Goal: Entertainment & Leisure: Consume media (video, audio)

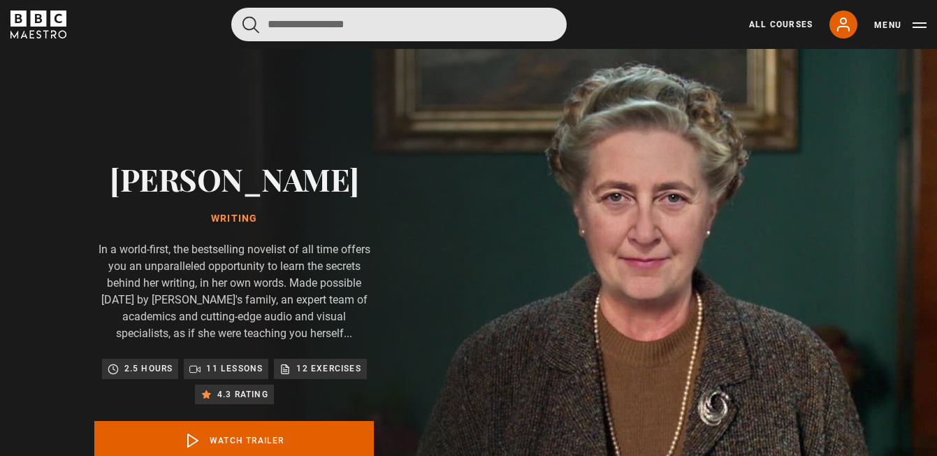
click at [272, 27] on input "Search" at bounding box center [398, 25] width 335 height 34
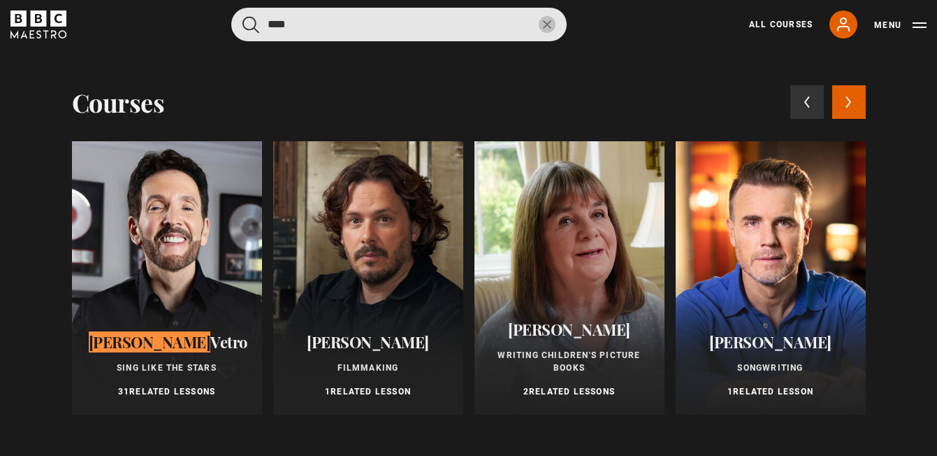
type input "****"
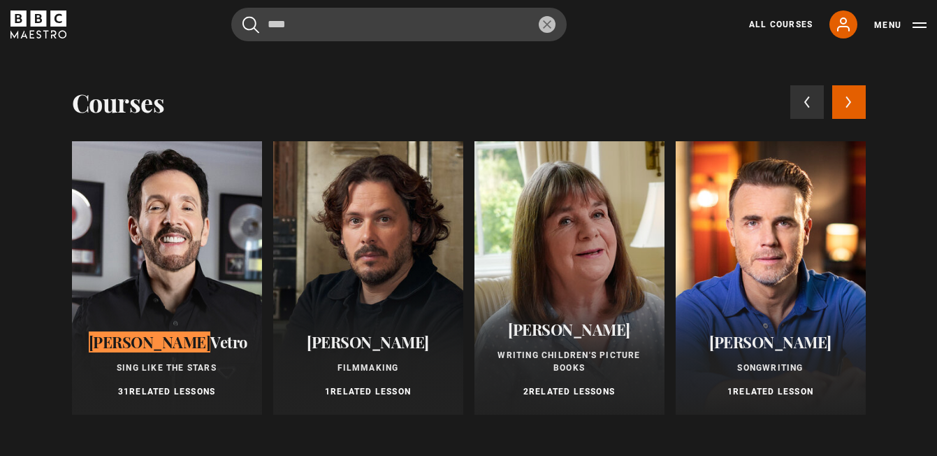
click at [160, 330] on div "Eric Vetro Sing Like the Stars 31 Related Lessons" at bounding box center [167, 366] width 190 height 98
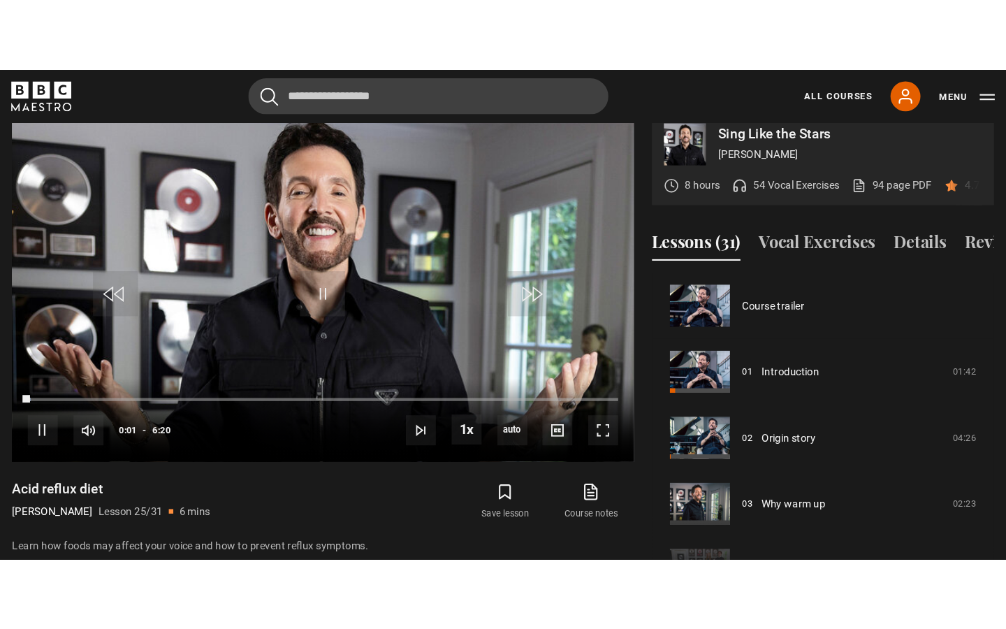
scroll to position [1476, 0]
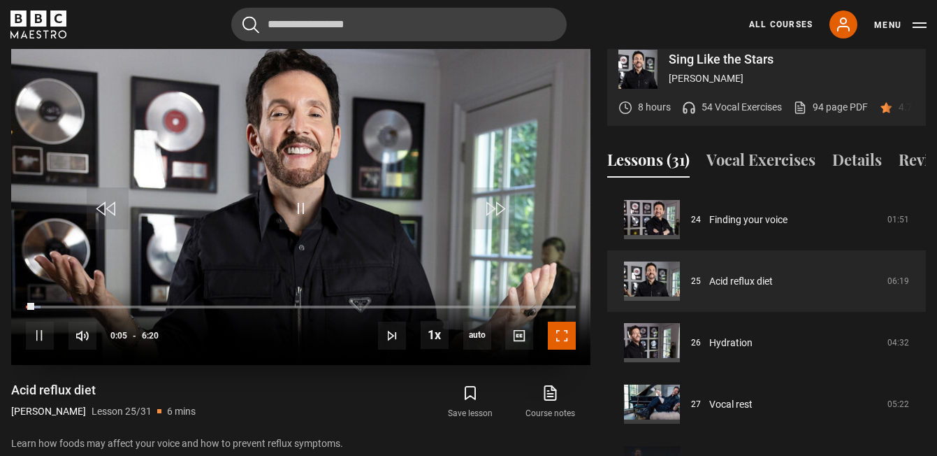
click at [571, 321] on span "Video Player" at bounding box center [562, 335] width 28 height 28
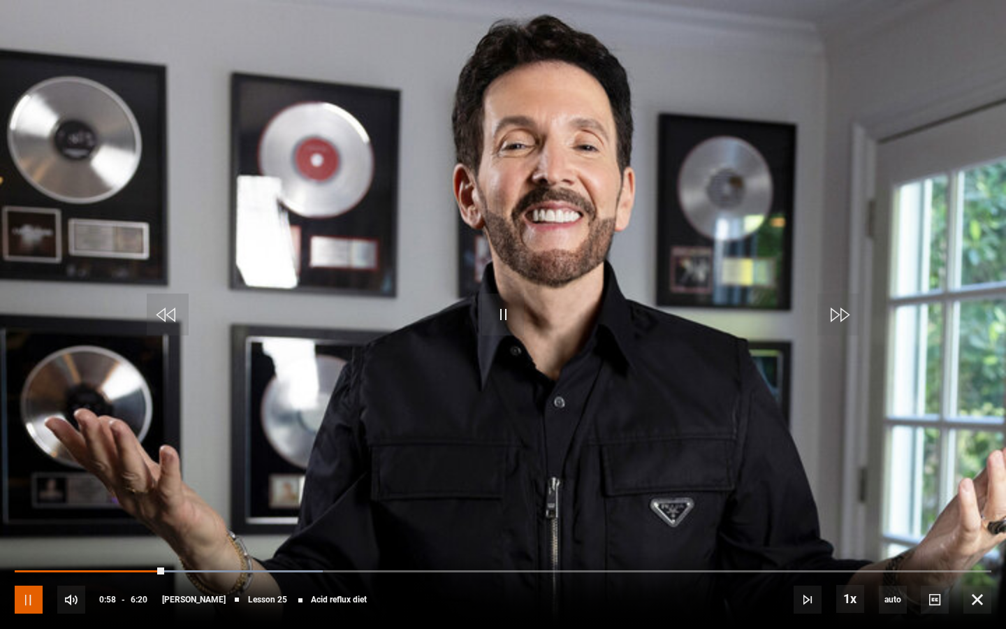
click at [27, 455] on span "Video Player" at bounding box center [29, 599] width 28 height 28
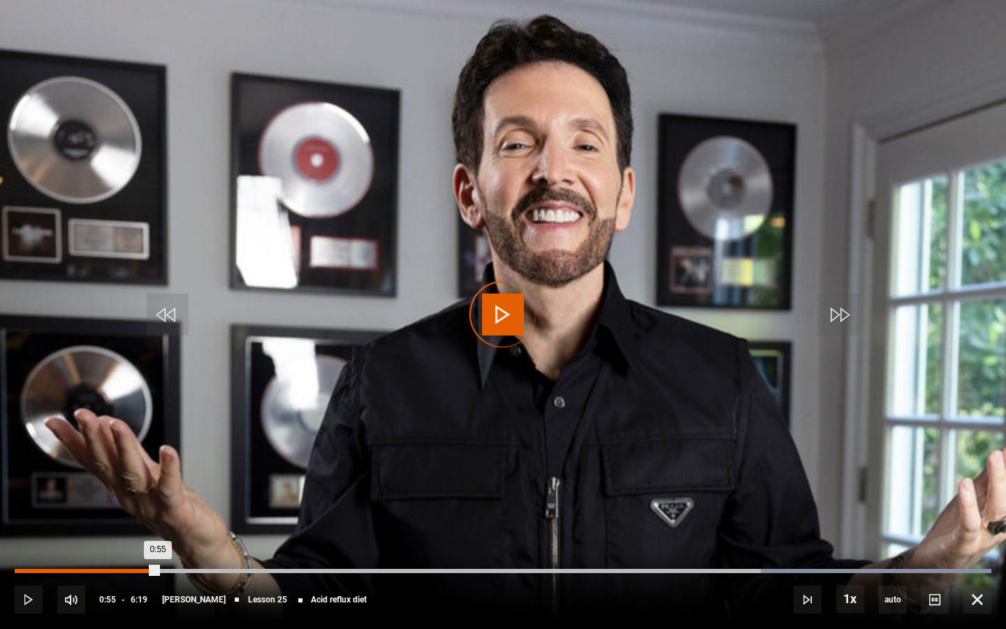
click at [157, 455] on div "Loaded : 100.00% 0:55 0:55" at bounding box center [503, 571] width 977 height 4
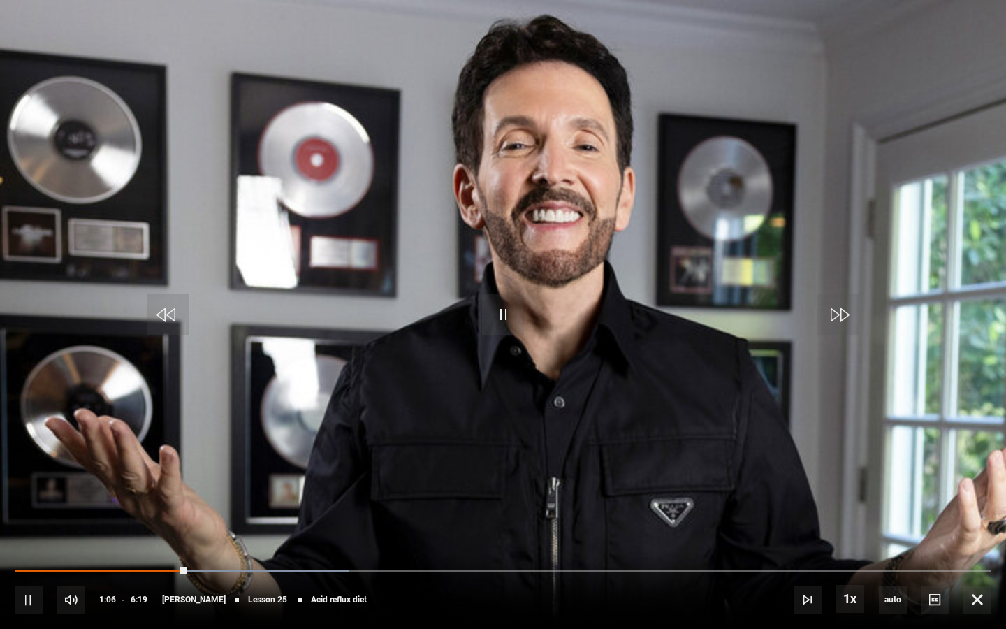
click at [808, 455] on div "10s Skip Back 10 seconds Pause 10s Skip Forward 10 seconds Loaded : 34.24% 5:08…" at bounding box center [503, 590] width 1006 height 78
click at [801, 455] on div "10s Skip Back 10 seconds Pause 10s Skip Forward 10 seconds Loaded : 34.24% 5:07…" at bounding box center [503, 590] width 1006 height 78
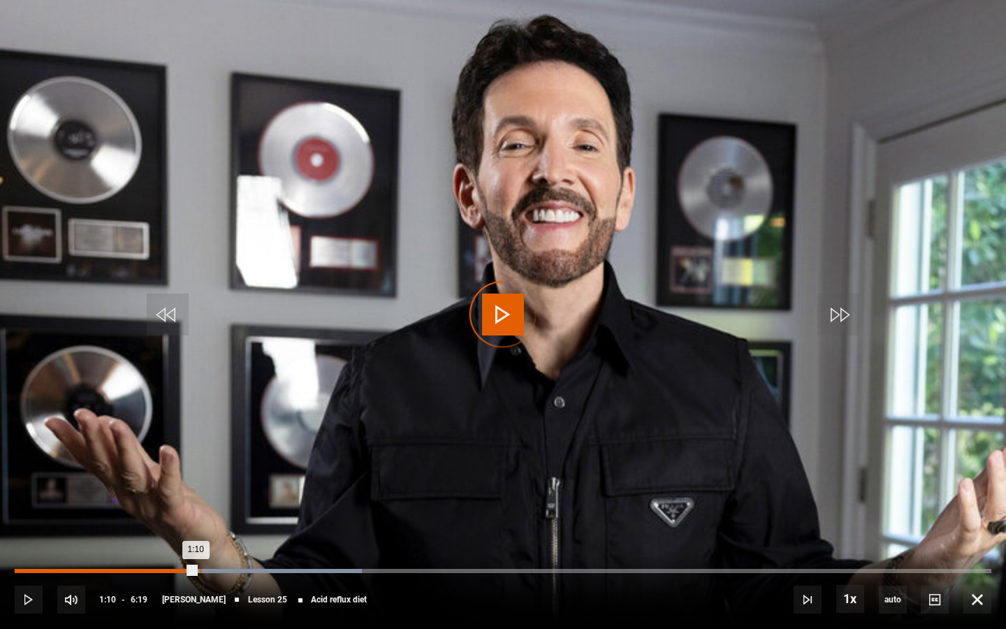
drag, startPoint x: 196, startPoint y: 571, endPoint x: 328, endPoint y: 572, distance: 132.1
click at [328, 455] on div "Loaded : 35.56% 1:11 1:10" at bounding box center [503, 571] width 977 height 4
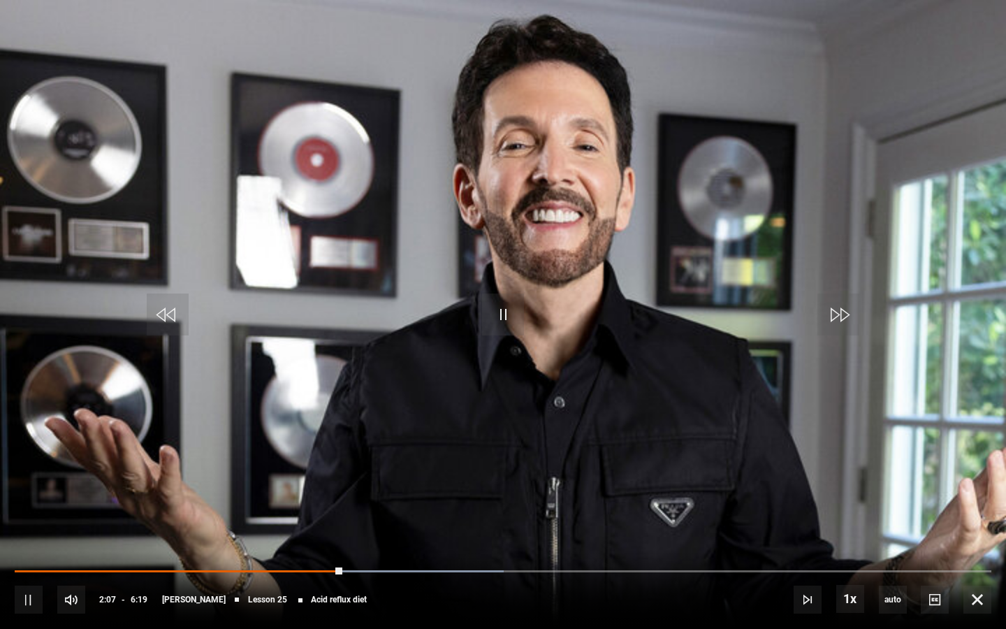
click at [589, 455] on div "10s Skip Back 10 seconds Pause 10s Skip Forward 10 seconds Loaded : 50.04% 3:24…" at bounding box center [503, 590] width 1006 height 78
click at [818, 455] on div "10s Skip Back 10 seconds Pause 10s Skip Forward 10 seconds Loaded : 50.04% 3:24…" at bounding box center [503, 590] width 1006 height 78
drag, startPoint x: 358, startPoint y: 569, endPoint x: 502, endPoint y: 559, distance: 144.3
click at [502, 455] on div "10s Skip Back 10 seconds Play 10s Skip Forward 10 seconds Loaded : 52.68% 2:14 …" at bounding box center [503, 590] width 1006 height 78
drag, startPoint x: 509, startPoint y: 569, endPoint x: 689, endPoint y: 560, distance: 180.5
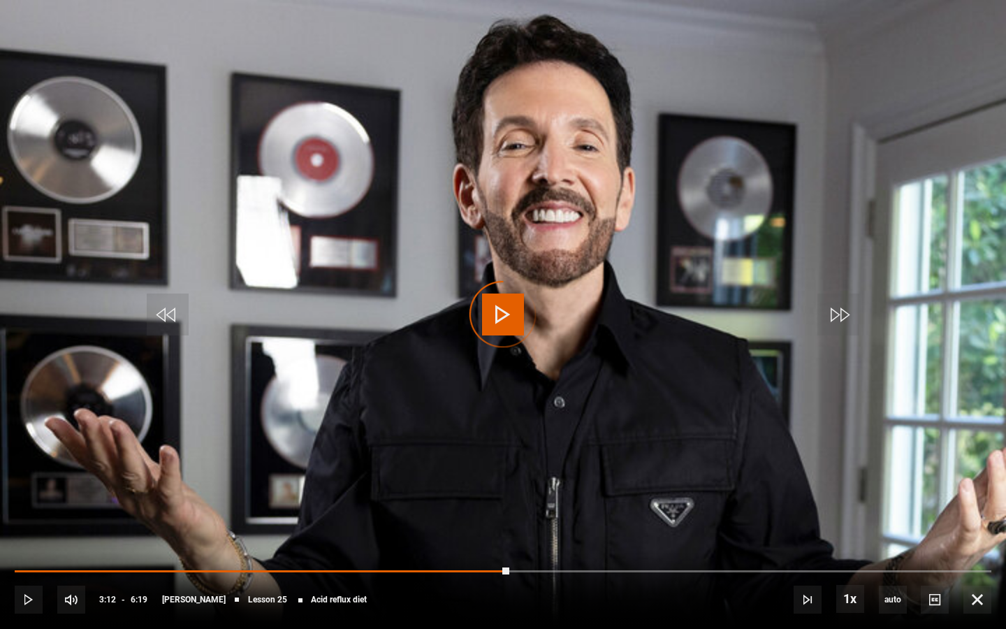
click at [689, 455] on div "10s Skip Back 10 seconds Play 10s Skip Forward 10 seconds Loaded : 0.00% 4:01 3…" at bounding box center [503, 590] width 1006 height 78
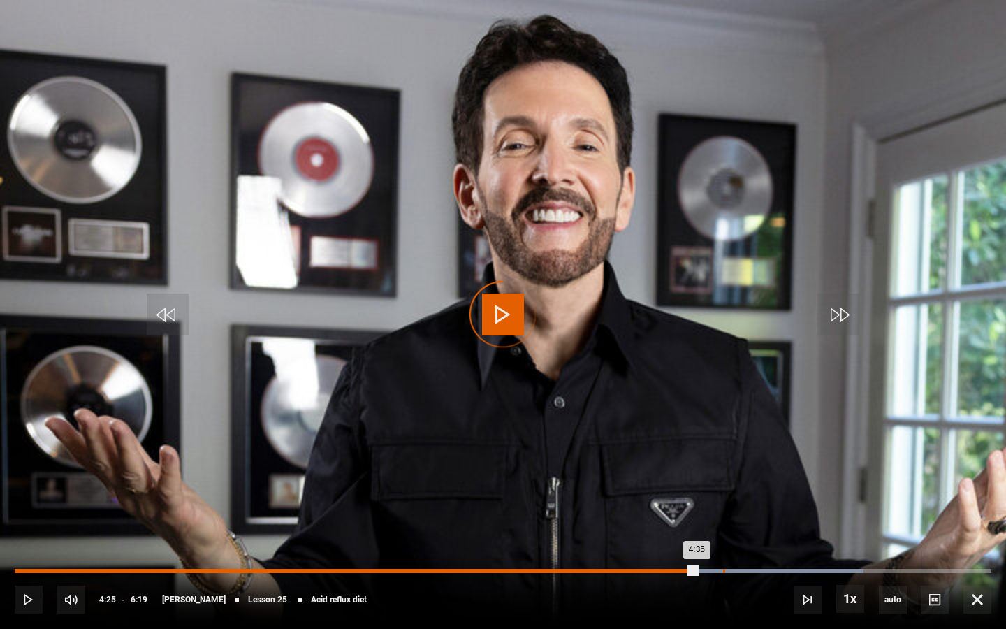
drag, startPoint x: 696, startPoint y: 571, endPoint x: 722, endPoint y: 572, distance: 26.6
click at [697, 455] on div "4:35" at bounding box center [356, 571] width 682 height 4
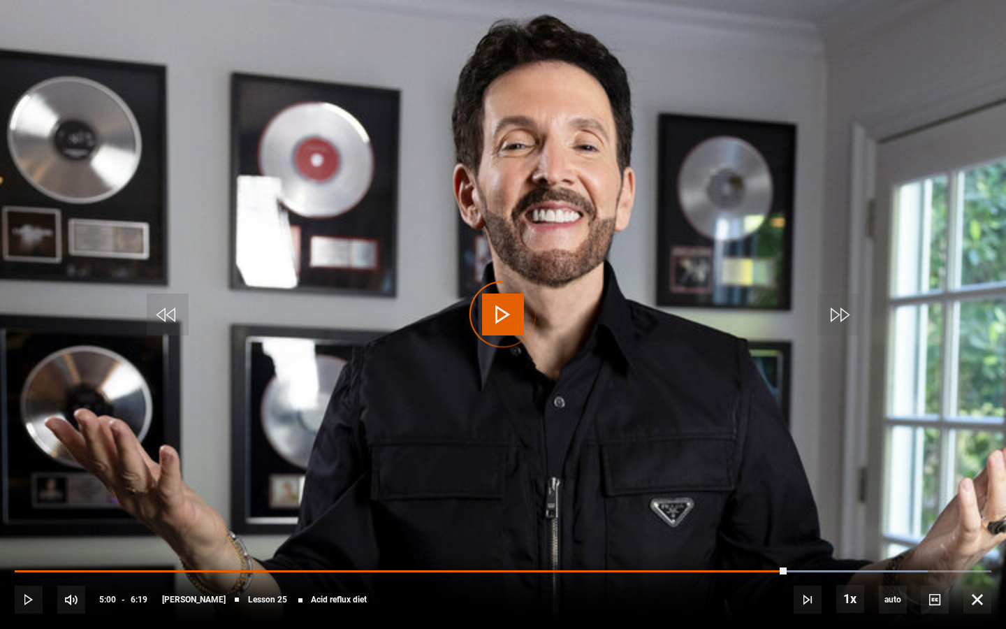
drag, startPoint x: 732, startPoint y: 569, endPoint x: 859, endPoint y: 567, distance: 127.9
click at [859, 455] on div "10s Skip Back 10 seconds Play 10s Skip Forward 10 seconds Loaded : 93.50% 5:10 …" at bounding box center [503, 590] width 1006 height 78
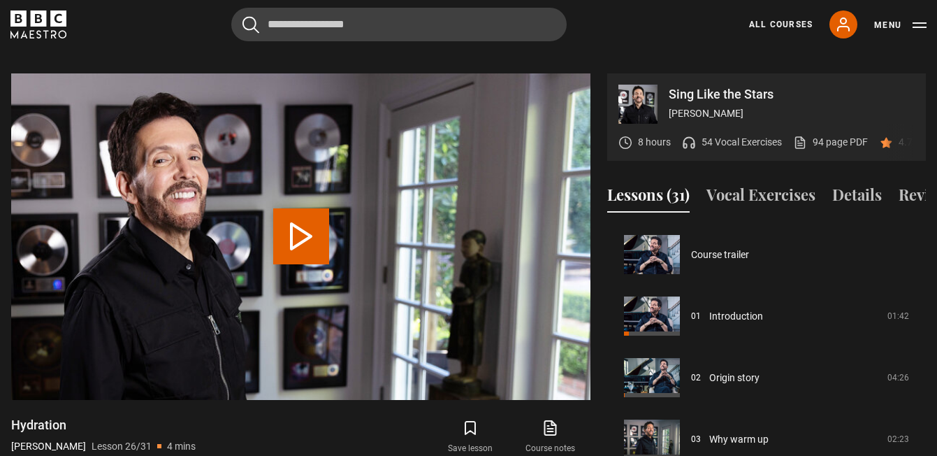
scroll to position [1537, 0]
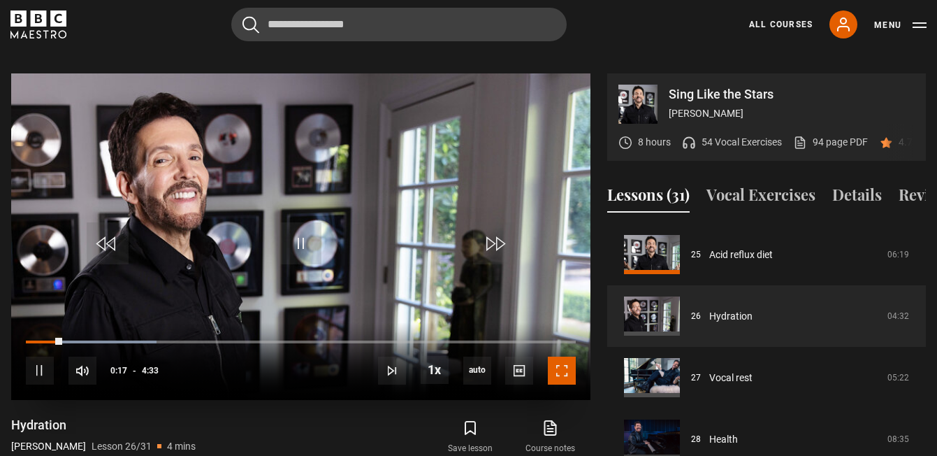
click at [567, 359] on span "Video Player" at bounding box center [562, 370] width 28 height 28
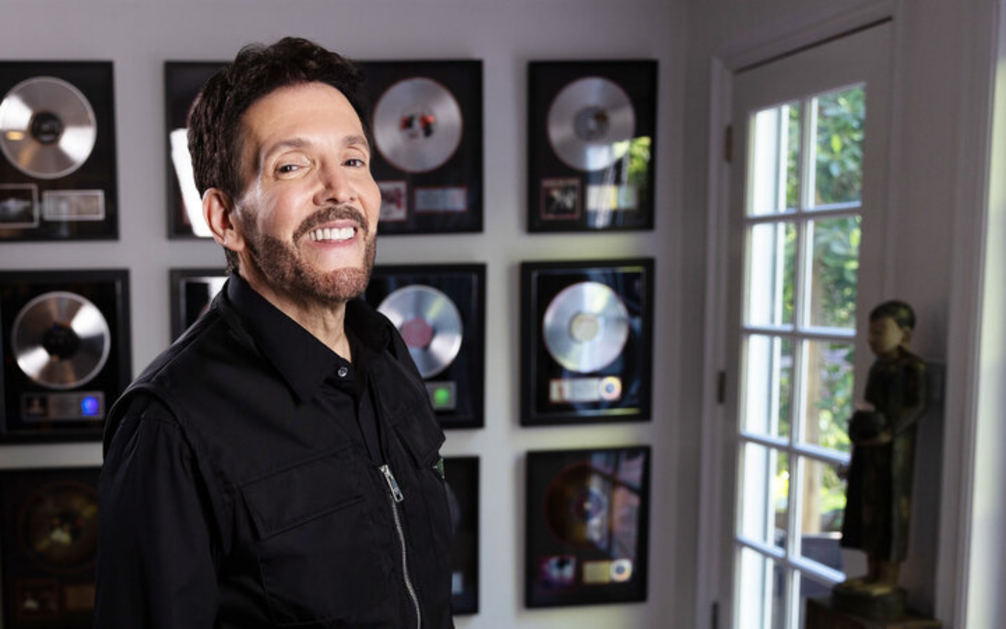
click at [567, 455] on video "Video Player" at bounding box center [503, 314] width 1006 height 629
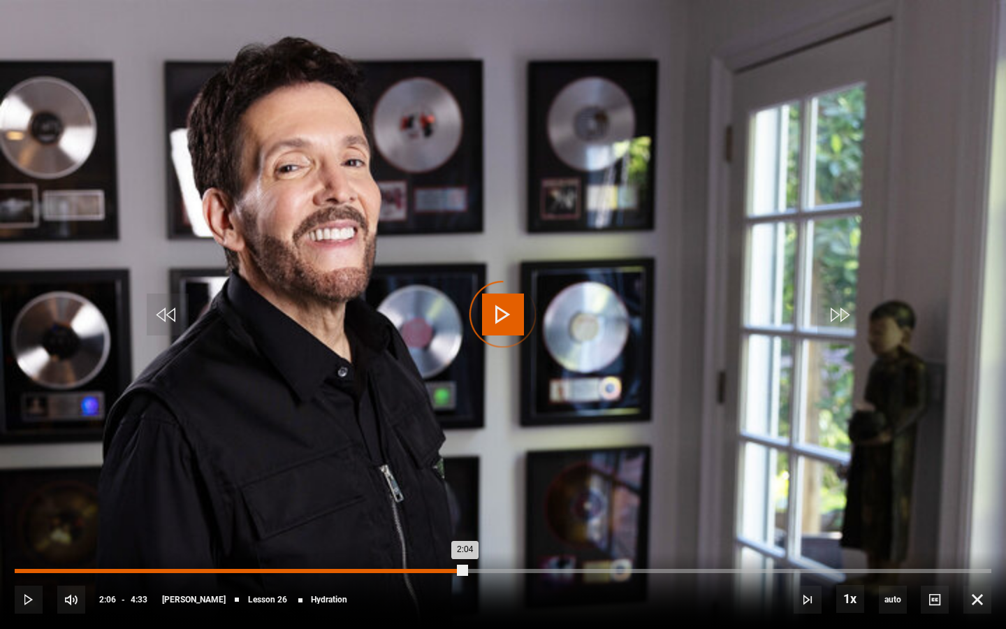
drag, startPoint x: 461, startPoint y: 571, endPoint x: 249, endPoint y: 579, distance: 211.8
click at [249, 455] on div "Loaded : 0.00% 1:06 2:04" at bounding box center [503, 578] width 977 height 2
drag, startPoint x: 455, startPoint y: 569, endPoint x: 314, endPoint y: 571, distance: 140.5
click at [314, 455] on div "Loaded : 0.00% 1:23 2:03" at bounding box center [503, 571] width 977 height 4
click at [314, 455] on div "1:23" at bounding box center [315, 571] width 2 height 4
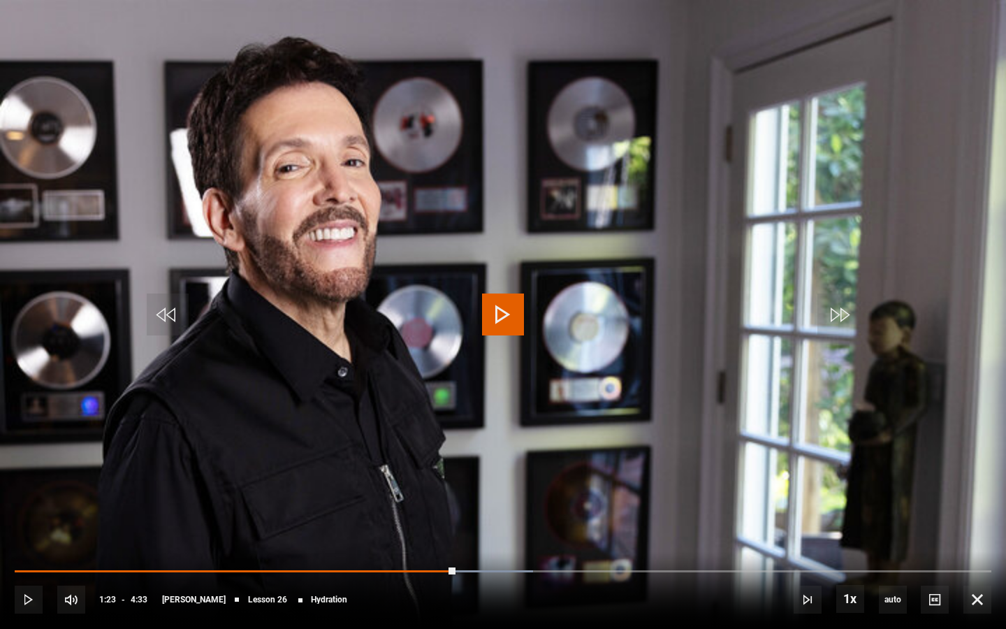
click at [510, 304] on span "Video Player" at bounding box center [503, 314] width 42 height 42
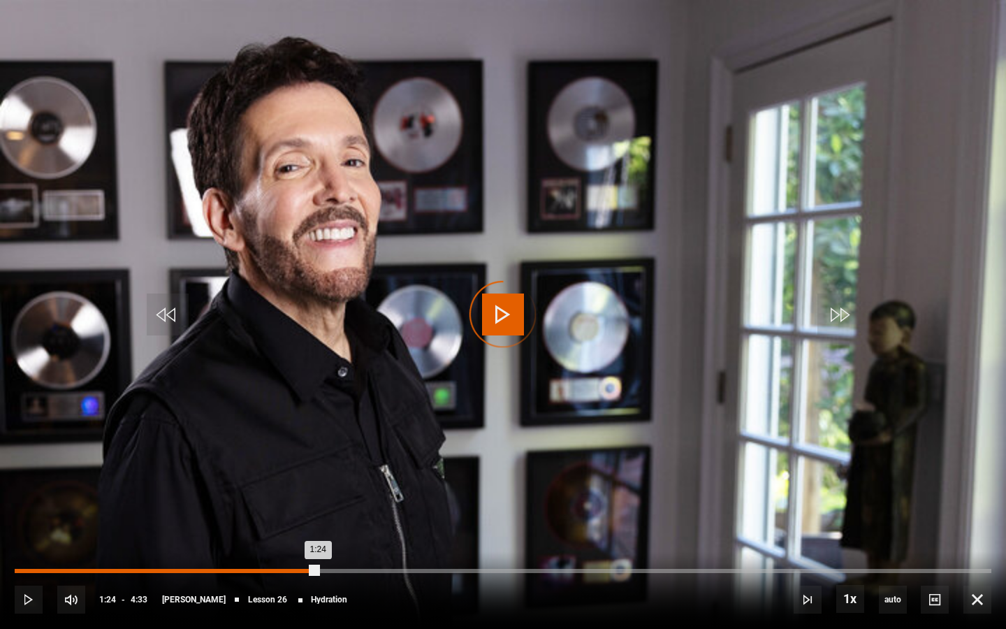
drag, startPoint x: 318, startPoint y: 572, endPoint x: 250, endPoint y: 570, distance: 67.8
click at [250, 455] on div "Loaded : 0.00% 1:06 1:24" at bounding box center [503, 571] width 977 height 4
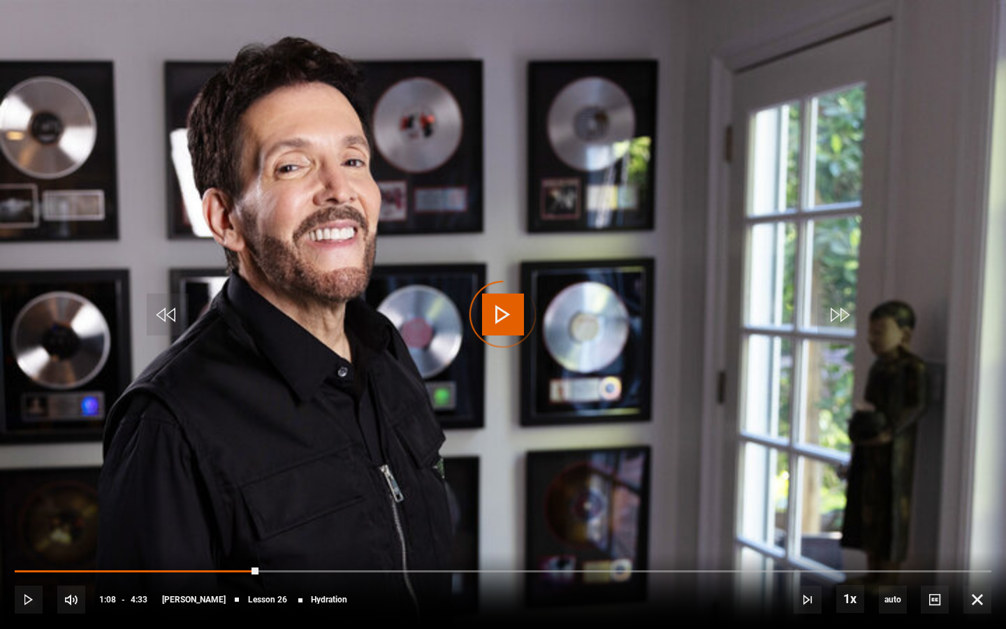
drag, startPoint x: 259, startPoint y: 570, endPoint x: 169, endPoint y: 562, distance: 89.8
click at [169, 455] on div "10s Skip Back 10 seconds Play 10s Skip Forward 10 seconds Loaded : 0.00% 0:52 1…" at bounding box center [503, 590] width 1006 height 78
click at [31, 455] on span "Video Player" at bounding box center [29, 599] width 28 height 28
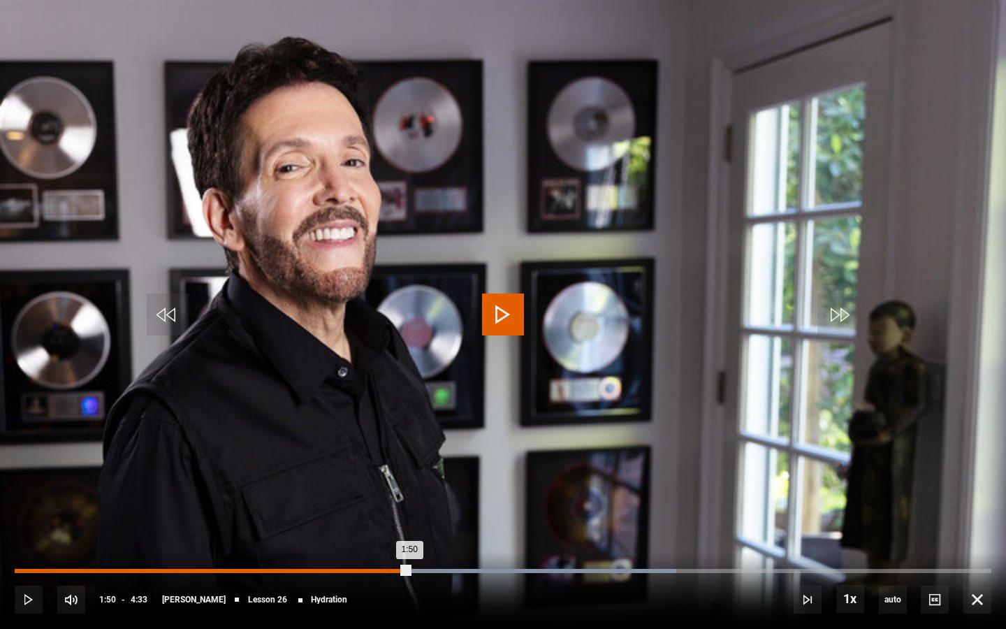
drag, startPoint x: 446, startPoint y: 572, endPoint x: 409, endPoint y: 572, distance: 37.0
click at [409, 455] on div "1:50" at bounding box center [212, 571] width 395 height 4
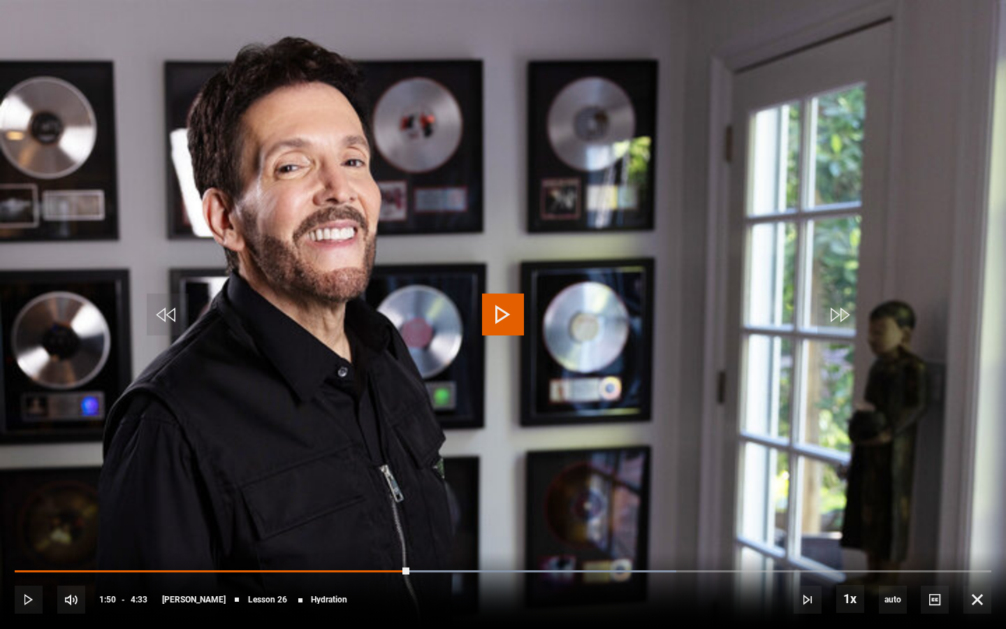
click at [499, 312] on span "Video Player" at bounding box center [503, 314] width 42 height 42
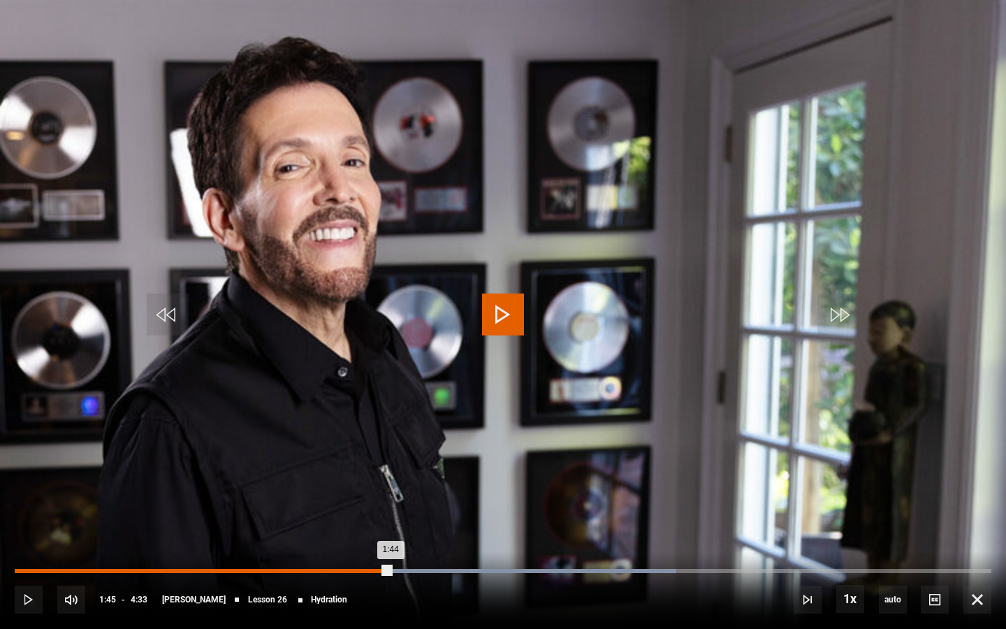
drag, startPoint x: 420, startPoint y: 570, endPoint x: 388, endPoint y: 573, distance: 32.3
click at [388, 455] on div "1:44" at bounding box center [203, 571] width 376 height 4
drag, startPoint x: 388, startPoint y: 573, endPoint x: 369, endPoint y: 572, distance: 18.9
click at [369, 455] on div "1:39" at bounding box center [192, 571] width 355 height 4
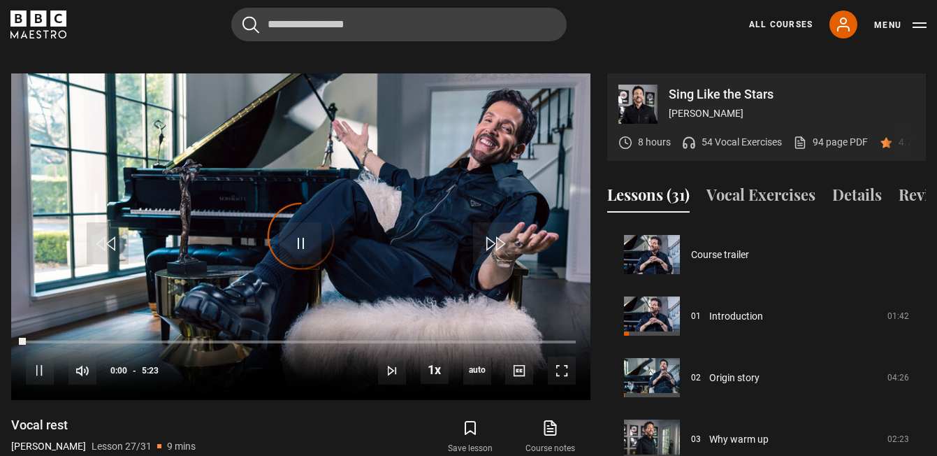
scroll to position [1599, 0]
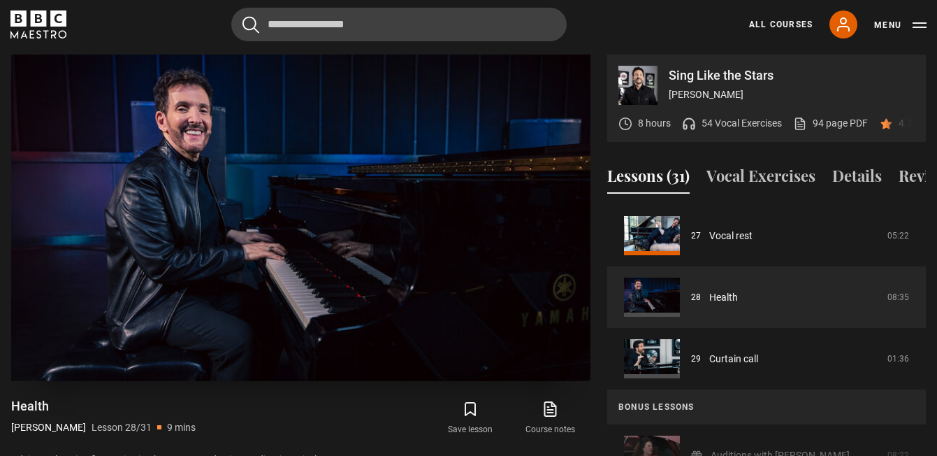
scroll to position [685, 0]
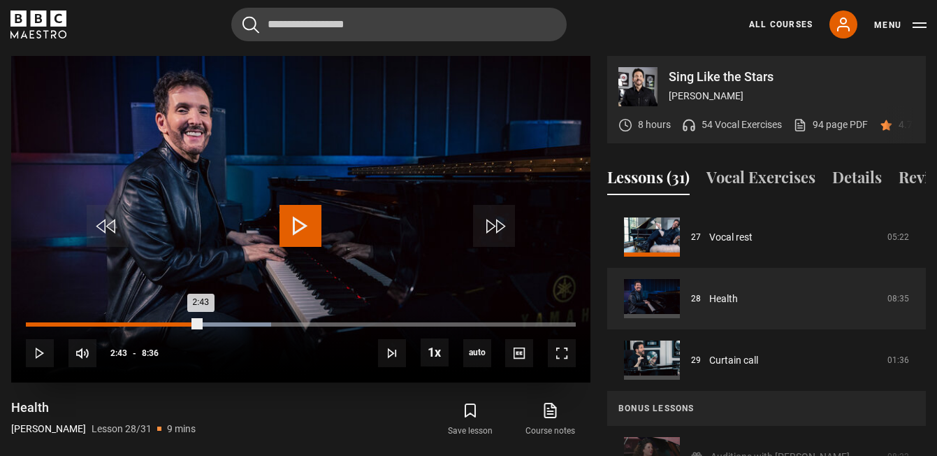
click at [200, 322] on div "2:43" at bounding box center [113, 324] width 175 height 4
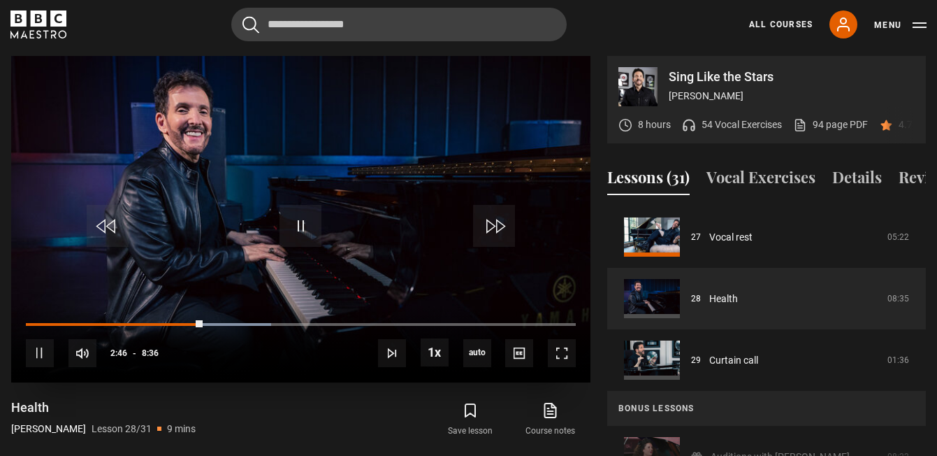
click at [178, 305] on div "10s Skip Back 10 seconds Pause 10s Skip Forward 10 seconds Loaded : 44.57% 2:25…" at bounding box center [300, 344] width 579 height 78
drag, startPoint x: 201, startPoint y: 305, endPoint x: 178, endPoint y: 302, distance: 23.2
click at [178, 305] on div "10s Skip Back 10 seconds Play 10s Skip Forward 10 seconds Loaded : 44.57% 2:24 …" at bounding box center [300, 344] width 579 height 78
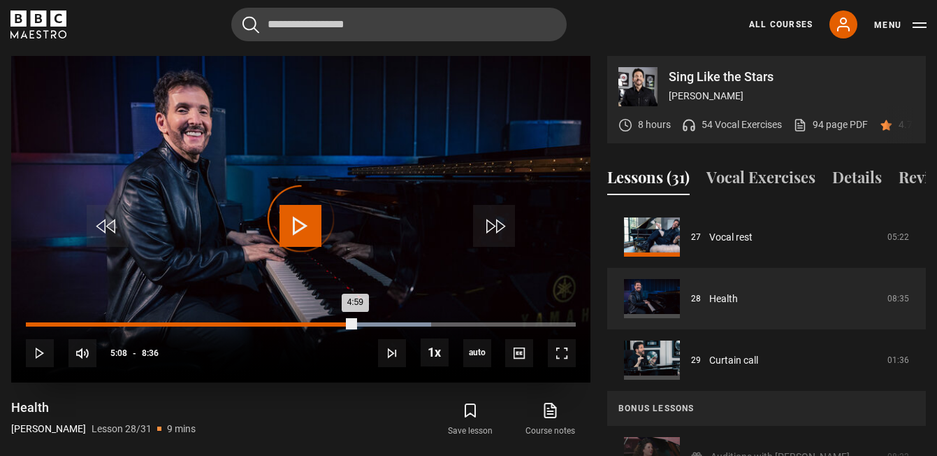
drag, startPoint x: 354, startPoint y: 307, endPoint x: 344, endPoint y: 307, distance: 9.8
click at [344, 322] on div "Loaded : 73.64% 4:59 4:59" at bounding box center [301, 324] width 550 height 4
drag, startPoint x: 347, startPoint y: 305, endPoint x: 337, endPoint y: 305, distance: 9.8
click at [337, 322] on div "Loaded : 73.64% 4:51 4:51" at bounding box center [301, 324] width 550 height 4
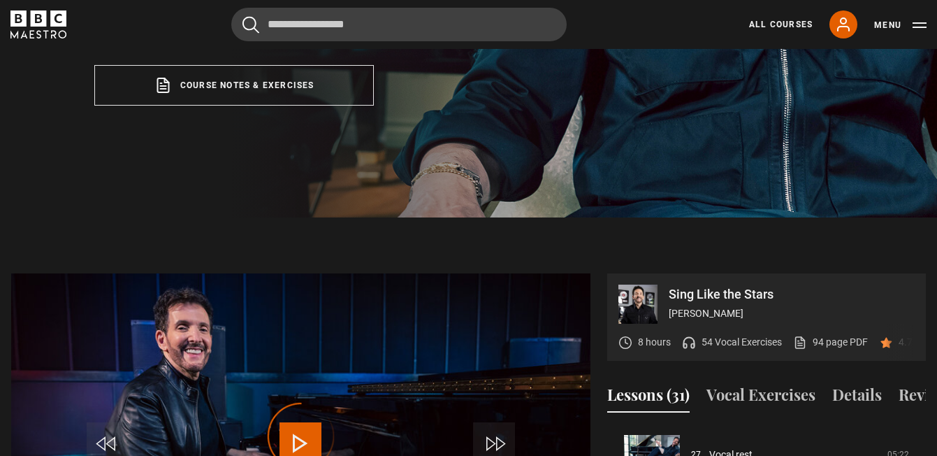
scroll to position [479, 0]
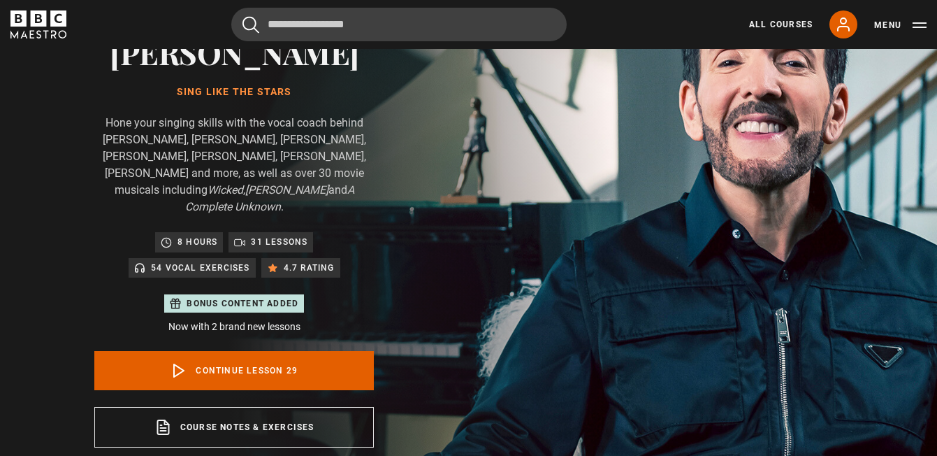
scroll to position [126, 0]
click at [241, 238] on icon at bounding box center [239, 243] width 11 height 11
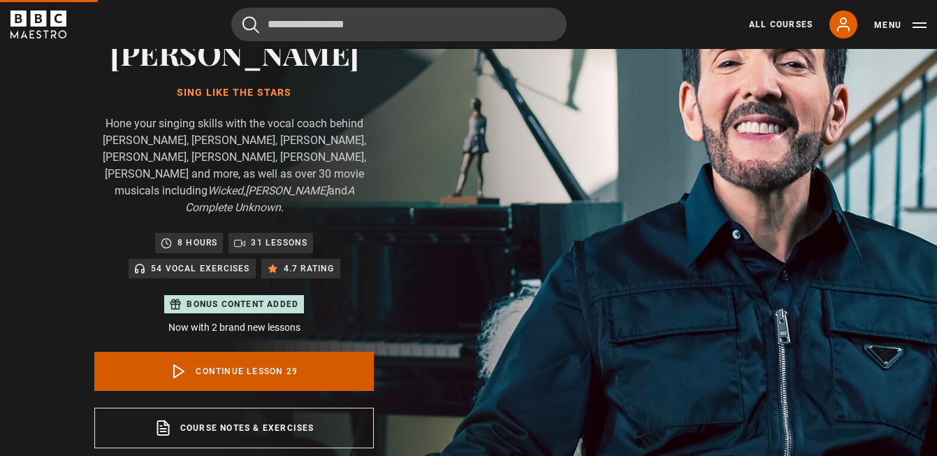
click at [178, 365] on polygon at bounding box center [179, 371] width 10 height 13
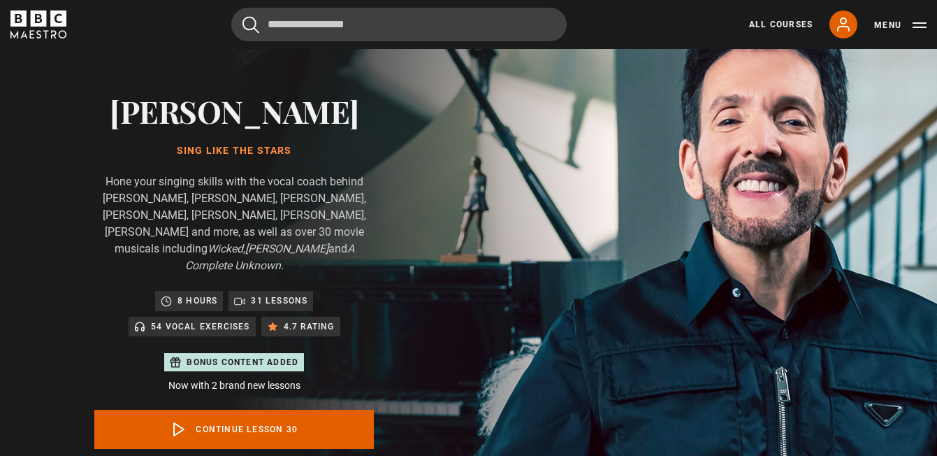
scroll to position [82, 0]
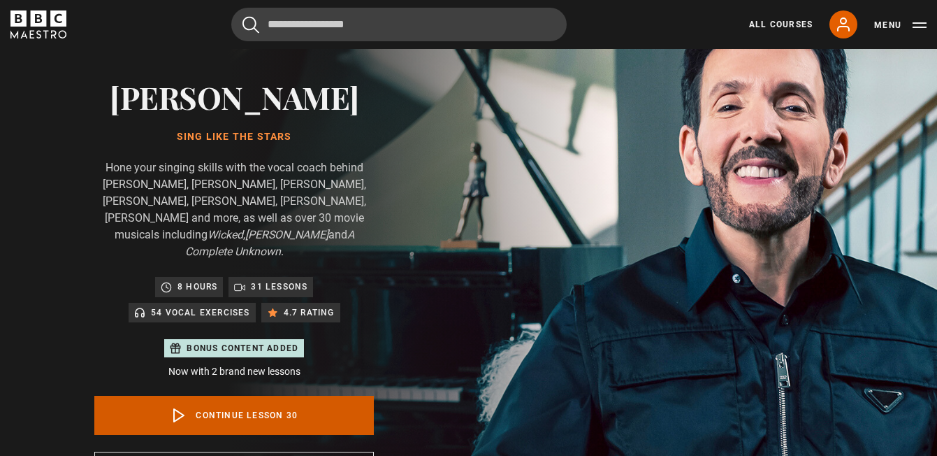
click at [172, 407] on icon at bounding box center [178, 415] width 17 height 17
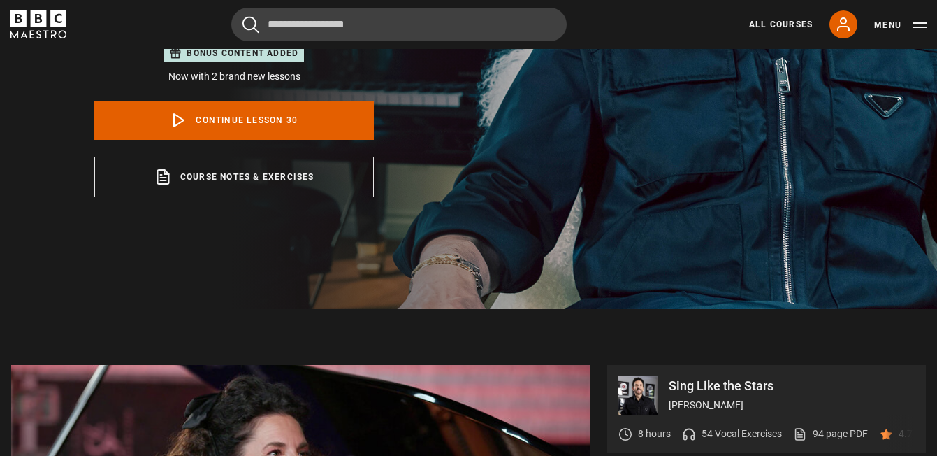
scroll to position [379, 0]
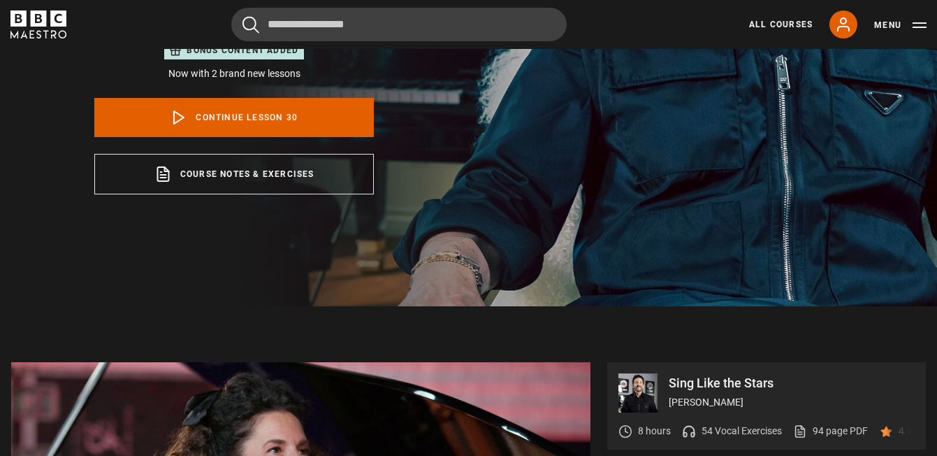
click at [648, 373] on img at bounding box center [637, 392] width 39 height 39
click at [699, 377] on p "Sing Like the Stars" at bounding box center [792, 383] width 246 height 13
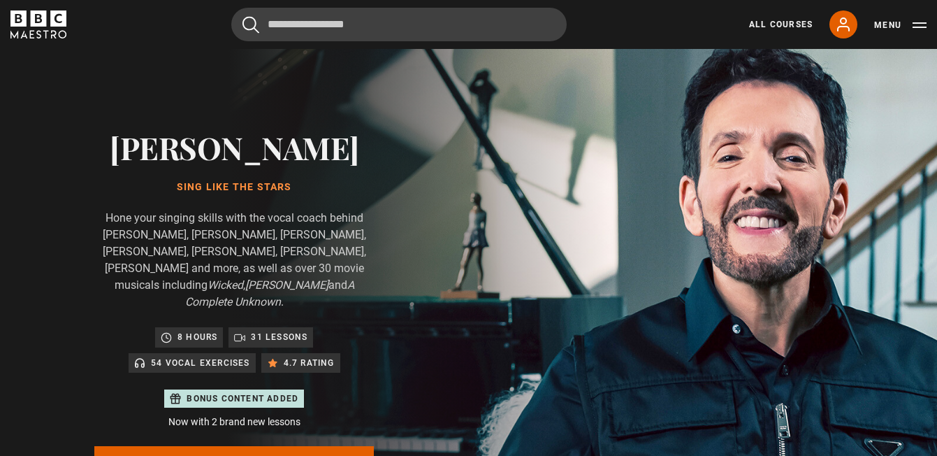
scroll to position [0, 0]
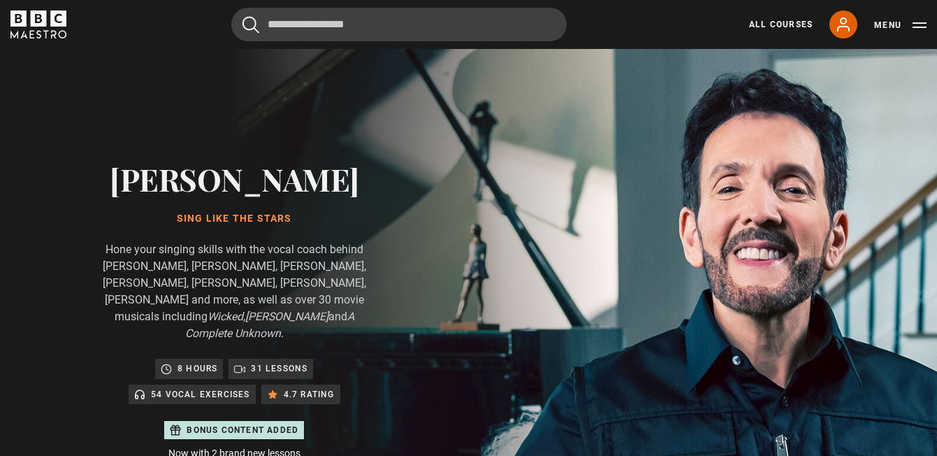
click at [184, 361] on p "8 hours" at bounding box center [197, 368] width 40 height 14
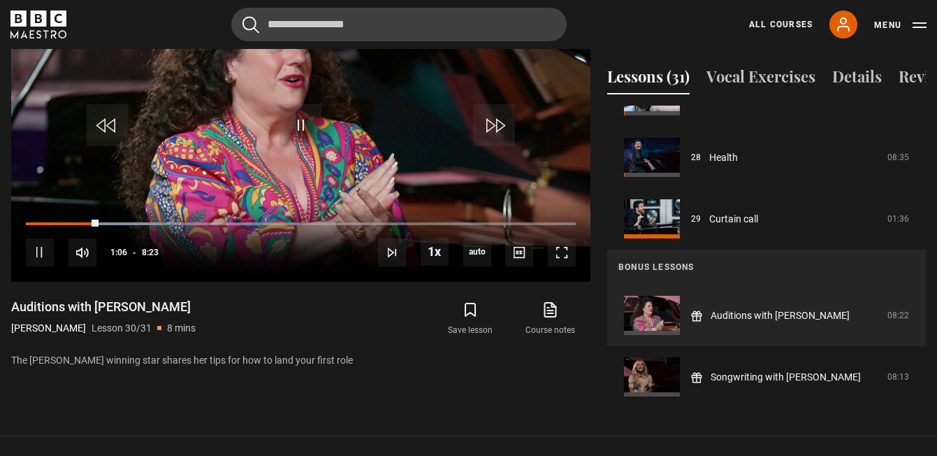
scroll to position [787, 0]
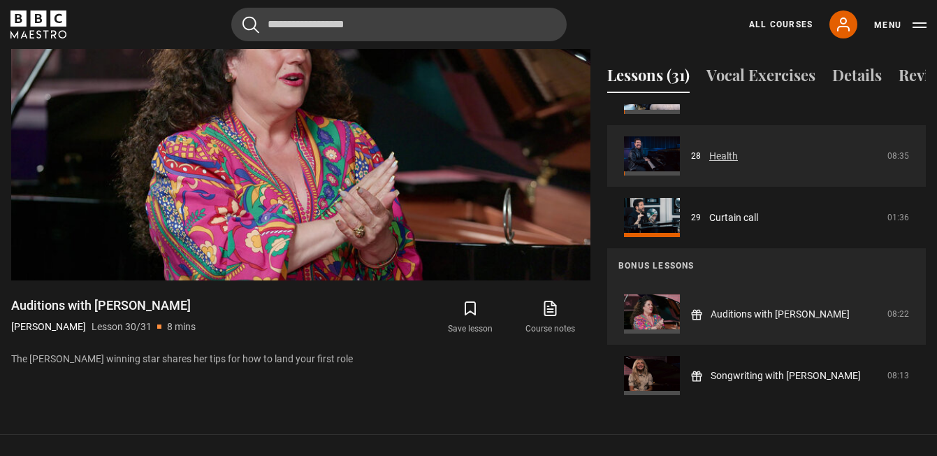
click at [718, 149] on link "Health" at bounding box center [723, 156] width 29 height 15
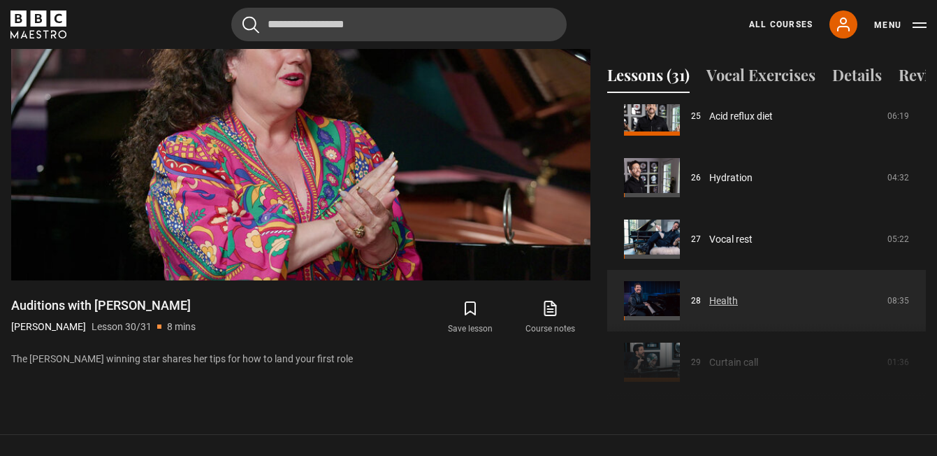
scroll to position [1529, 0]
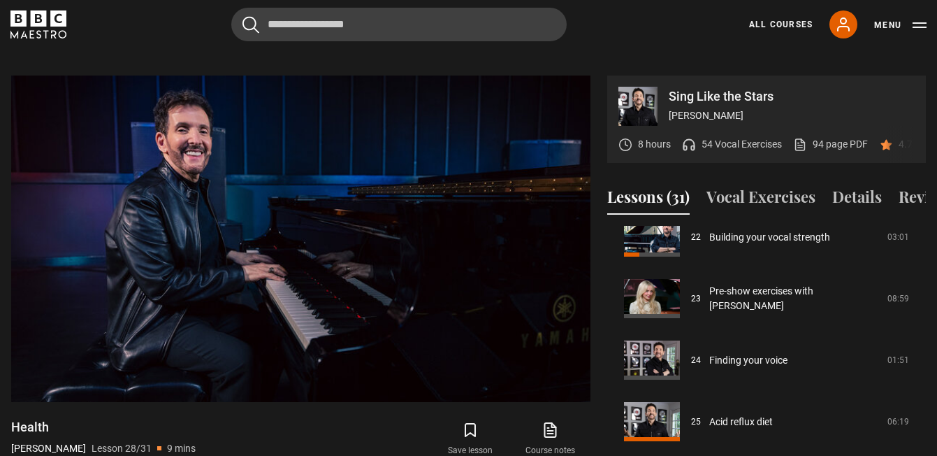
scroll to position [1374, 0]
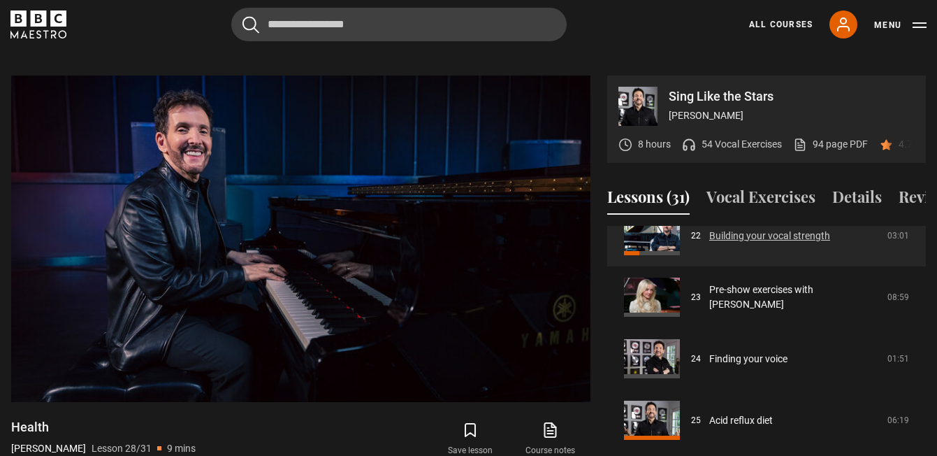
click at [716, 228] on link "Building your vocal strength" at bounding box center [769, 235] width 121 height 15
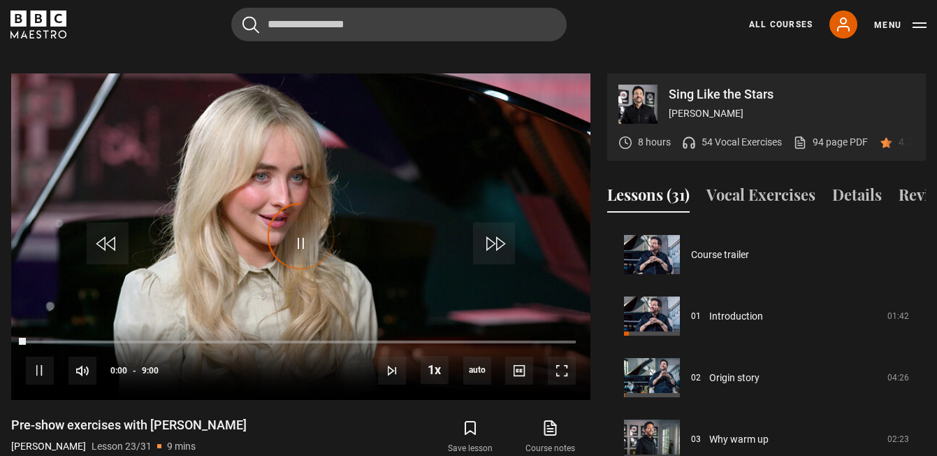
scroll to position [1353, 0]
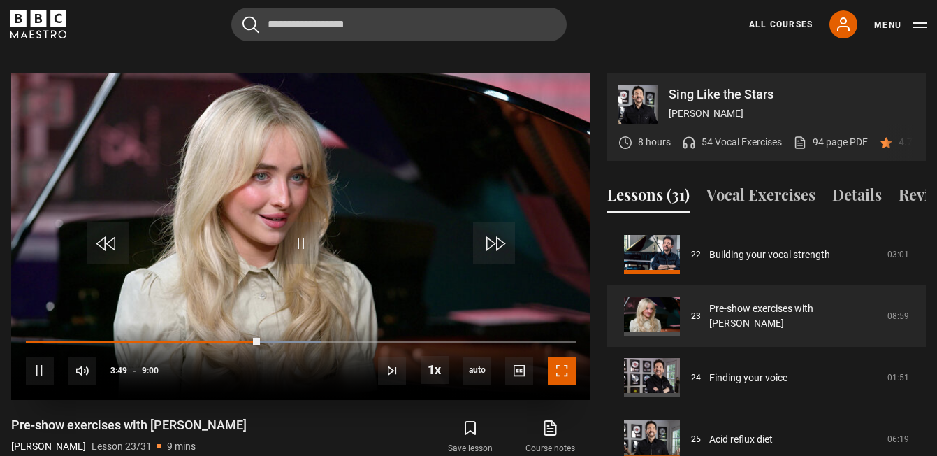
click at [569, 356] on span "Video Player" at bounding box center [562, 370] width 28 height 28
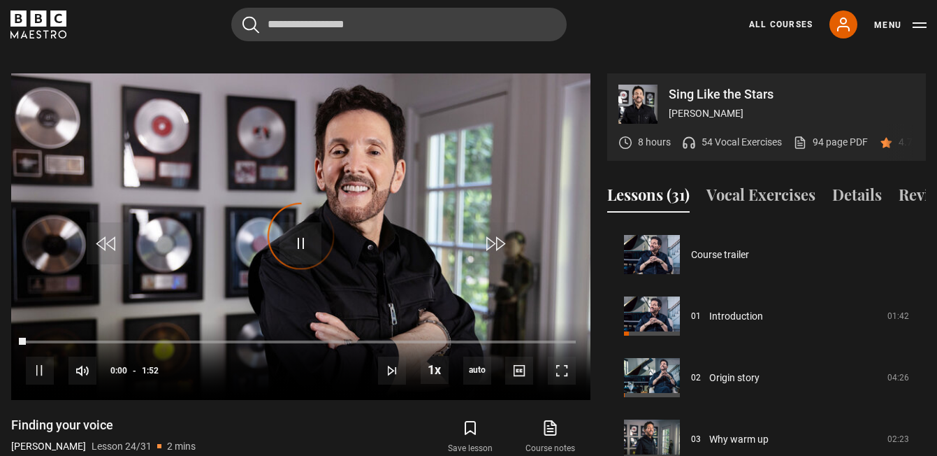
scroll to position [1414, 0]
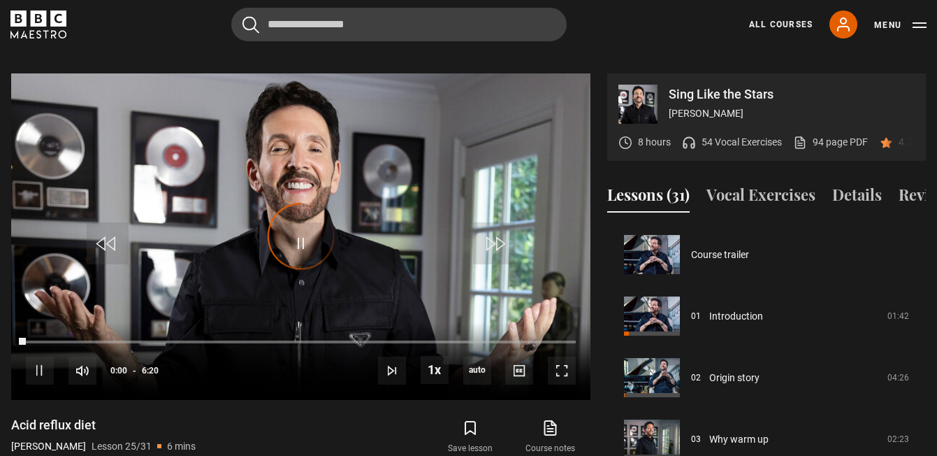
scroll to position [1476, 0]
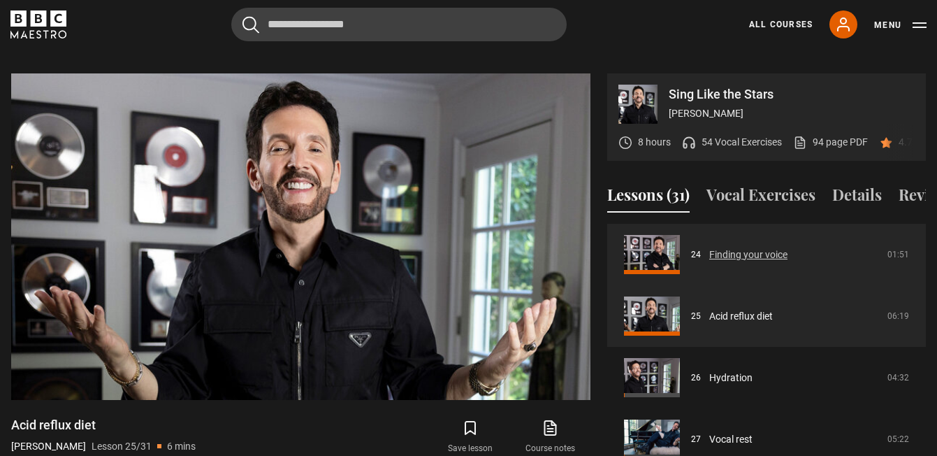
click at [736, 247] on link "Finding your voice" at bounding box center [748, 254] width 78 height 15
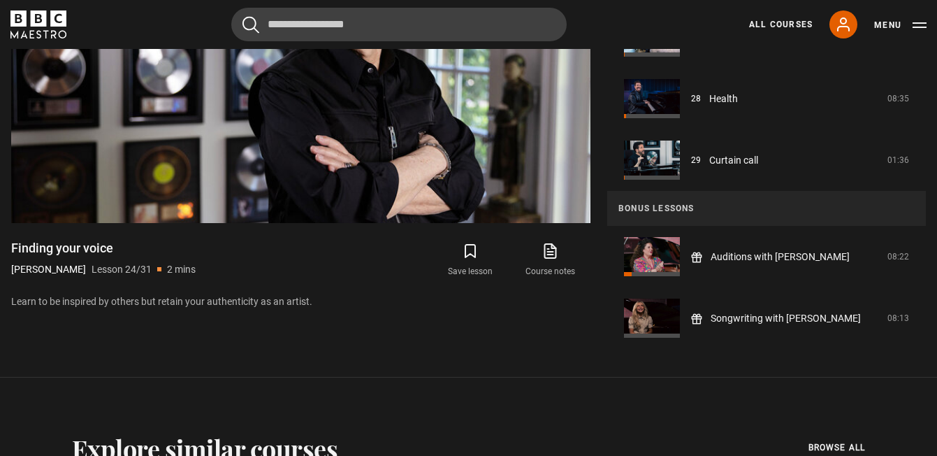
scroll to position [848, 0]
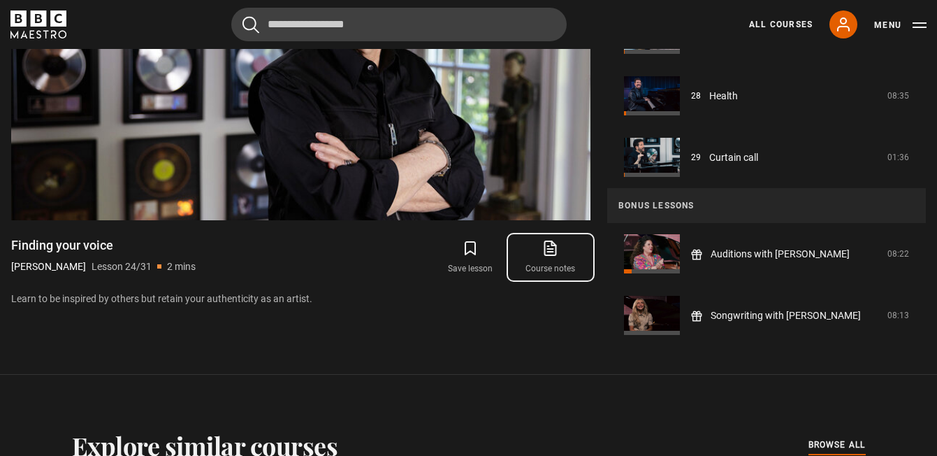
click at [551, 240] on icon at bounding box center [549, 248] width 17 height 17
